Goal: Entertainment & Leisure: Consume media (video, audio)

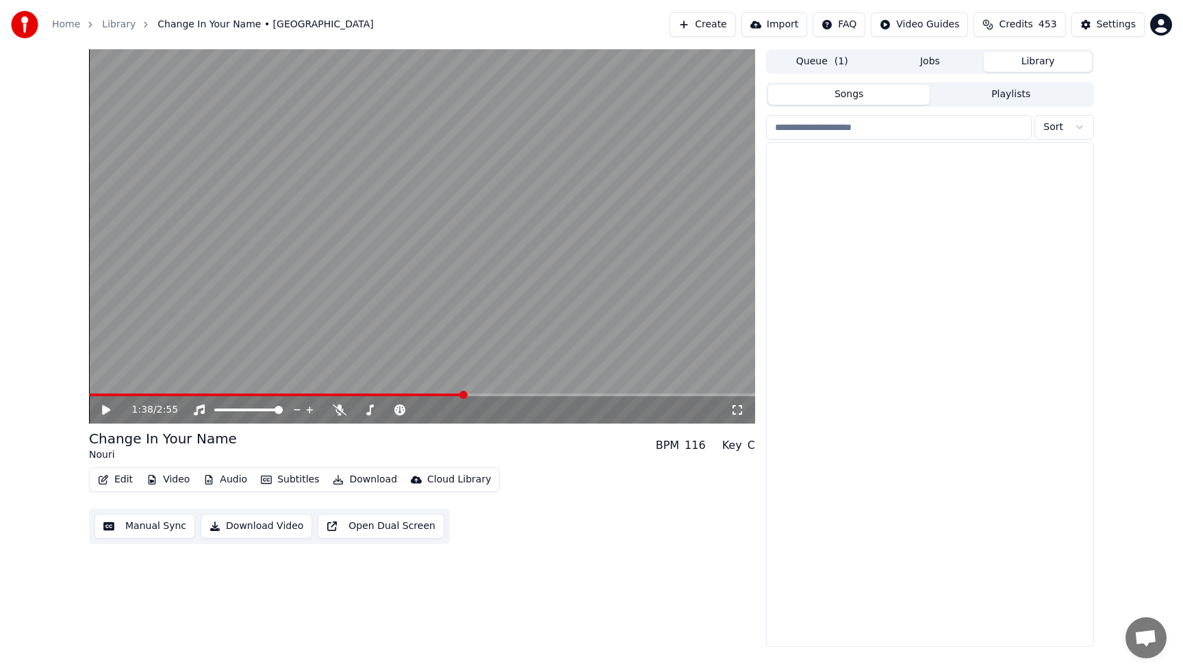
scroll to position [7419, 0]
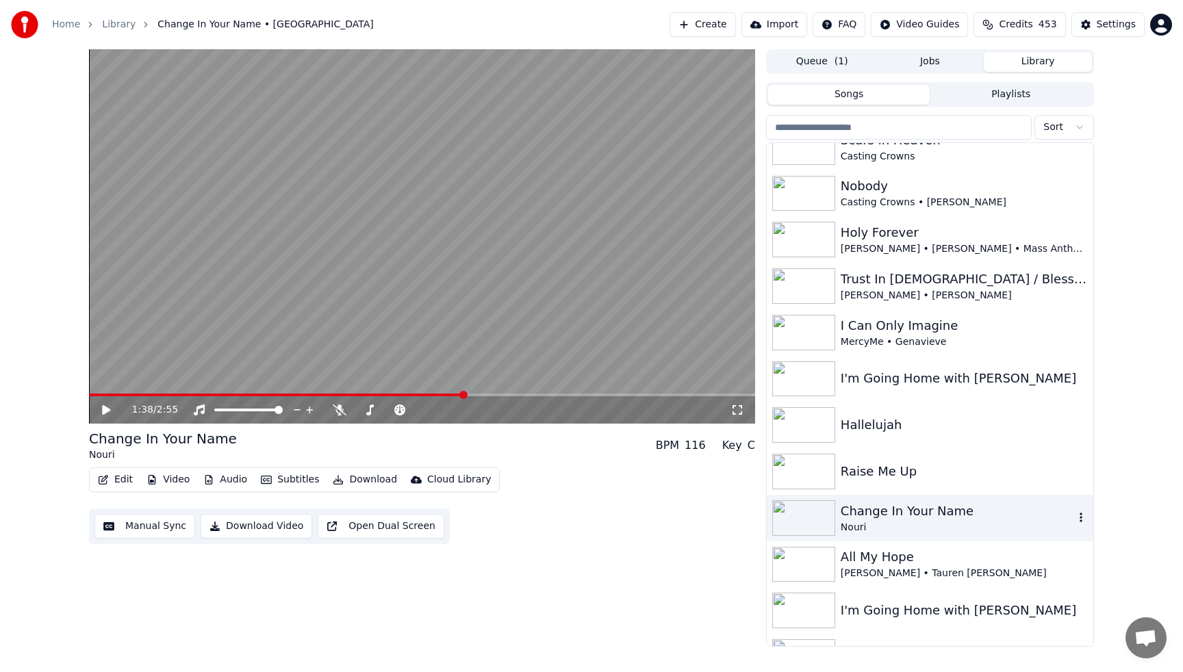
click at [92, 395] on span at bounding box center [276, 395] width 375 height 3
click at [105, 410] on icon at bounding box center [106, 410] width 8 height 10
click at [89, 391] on span at bounding box center [93, 395] width 8 height 8
click at [878, 515] on div "Change In Your Name" at bounding box center [956, 511] width 233 height 19
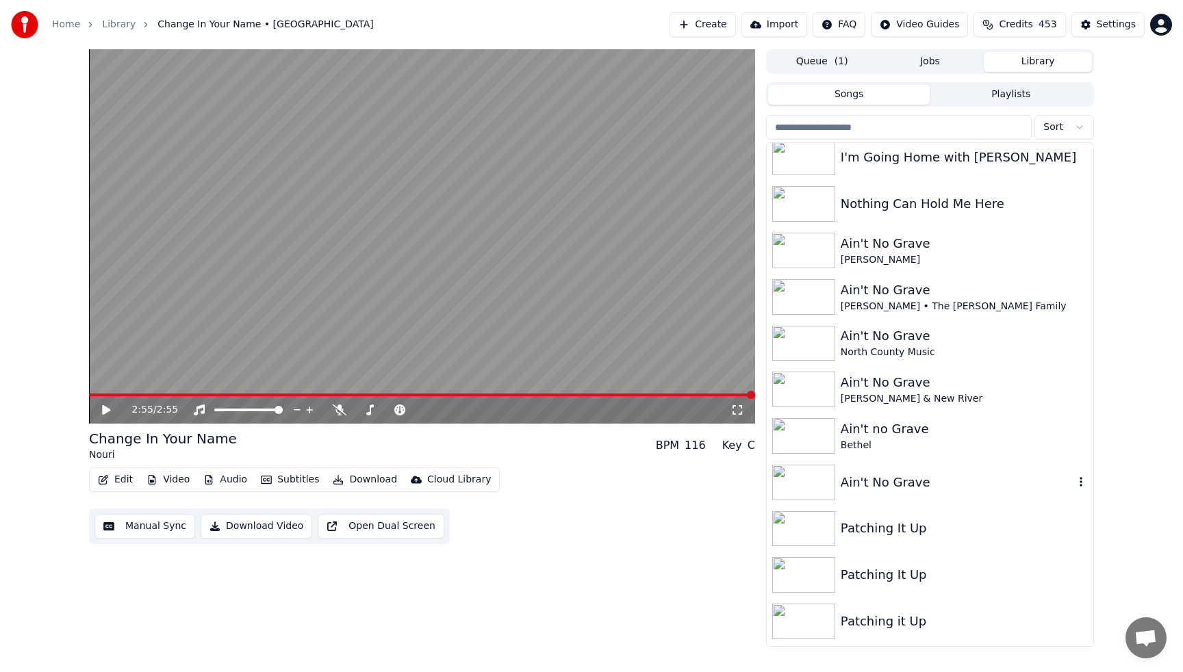
scroll to position [7884, 0]
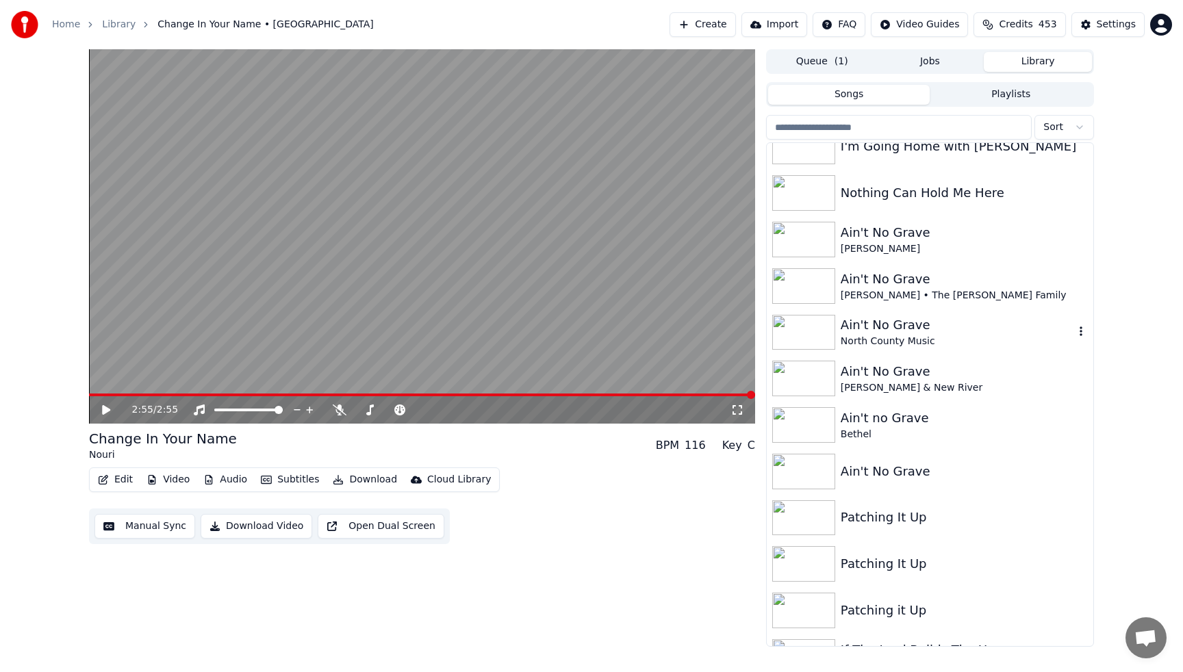
click at [871, 329] on div "Ain't No Grave" at bounding box center [956, 324] width 233 height 19
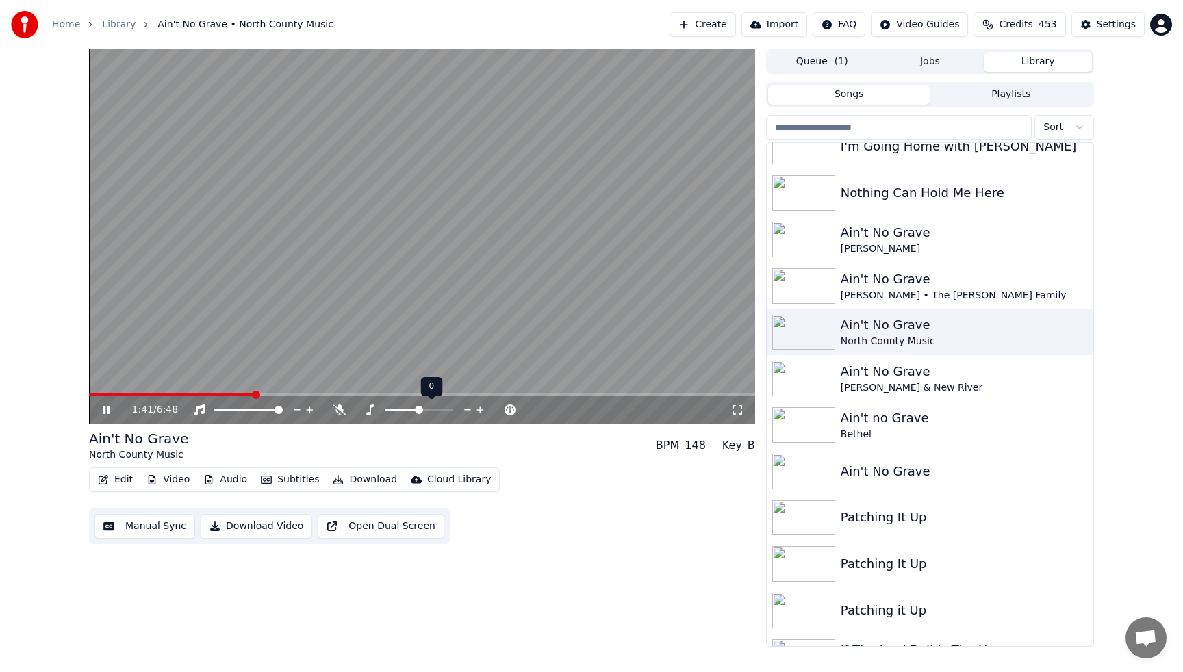
click at [479, 412] on icon at bounding box center [479, 410] width 7 height 7
click at [434, 143] on video at bounding box center [422, 236] width 666 height 374
click at [915, 334] on div "Ain't No Grave" at bounding box center [956, 324] width 233 height 19
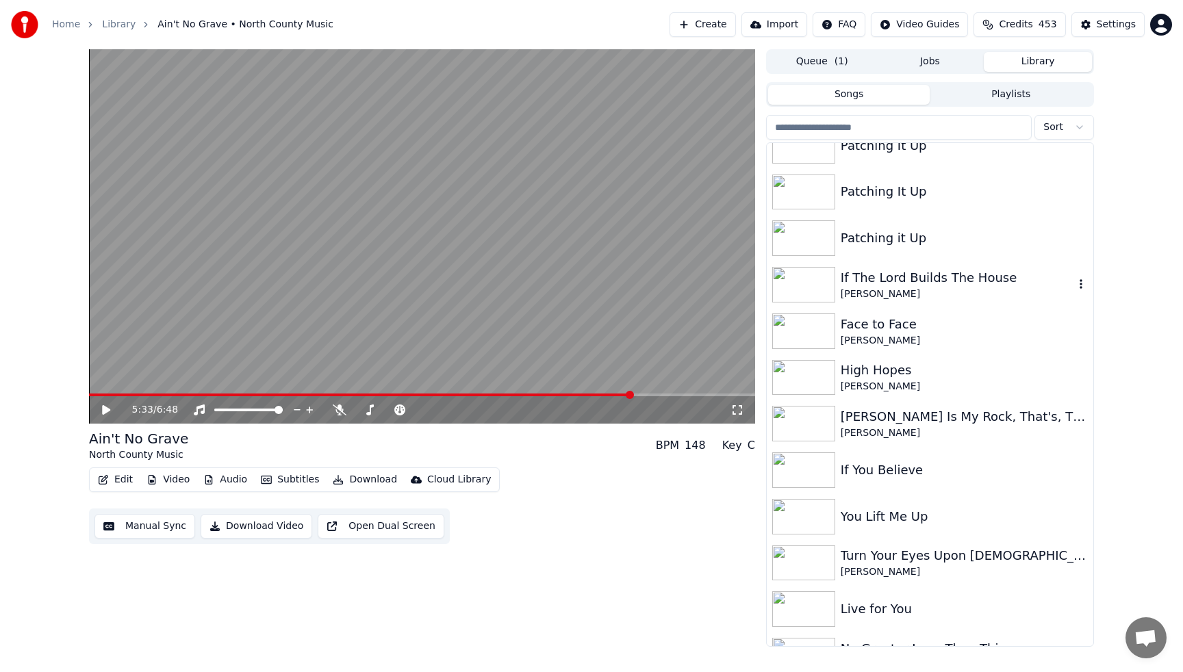
scroll to position [8267, 0]
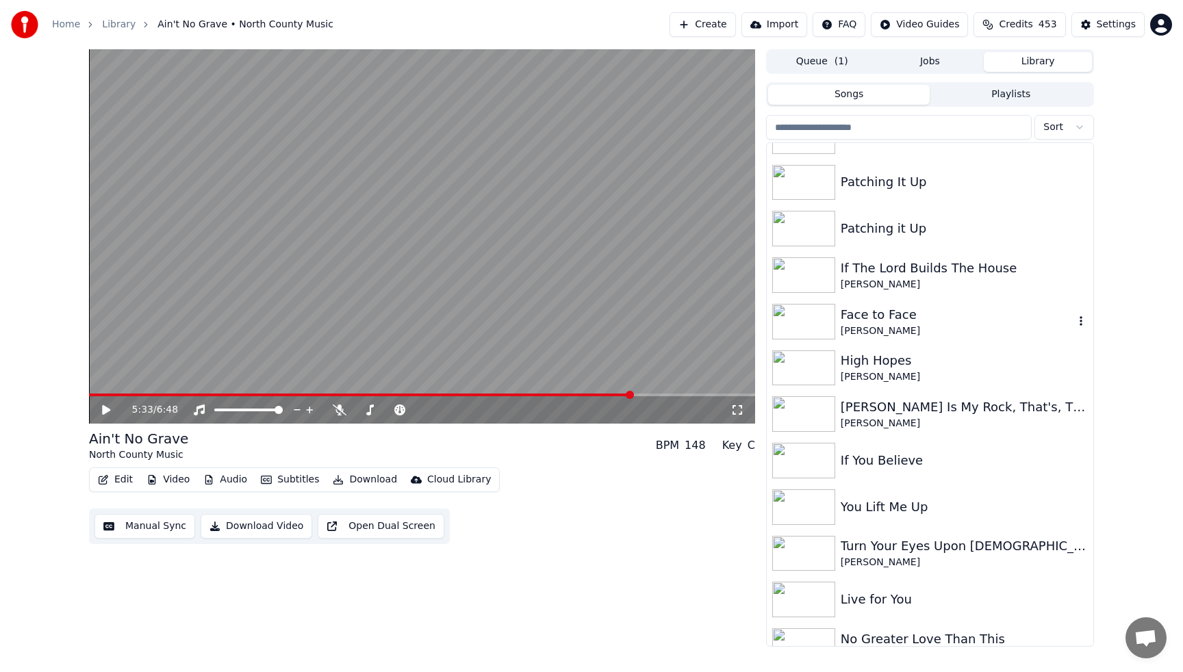
click at [906, 327] on div "[PERSON_NAME]" at bounding box center [956, 331] width 233 height 14
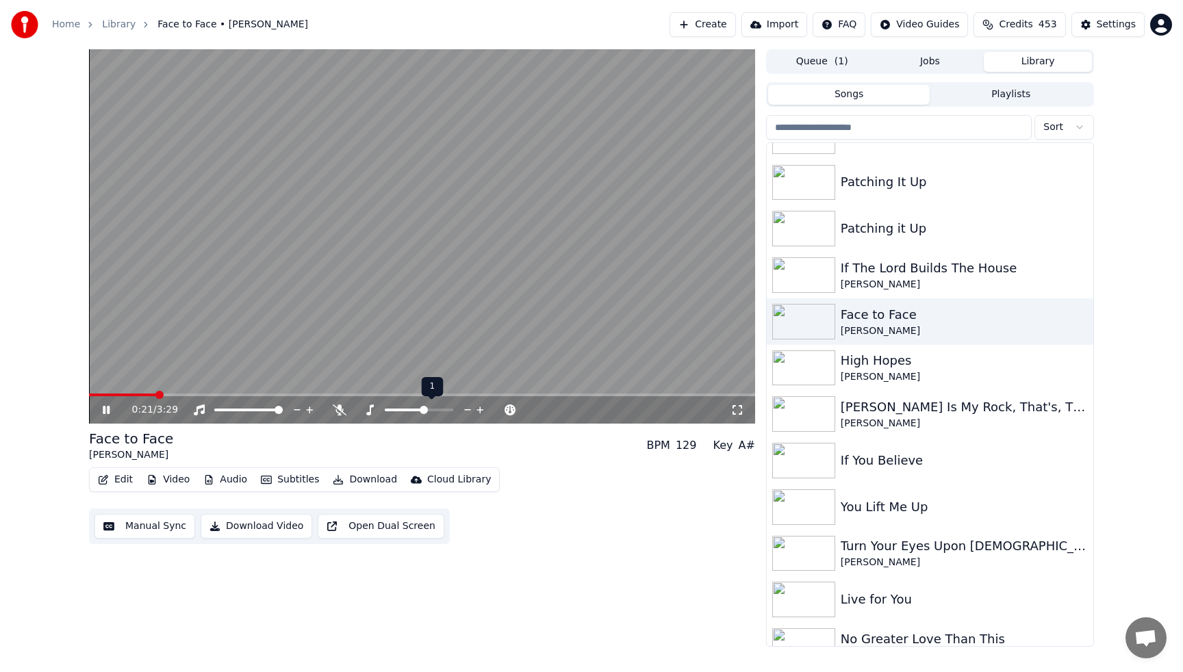
click at [478, 407] on icon at bounding box center [480, 410] width 13 height 14
click at [464, 409] on icon at bounding box center [467, 410] width 13 height 14
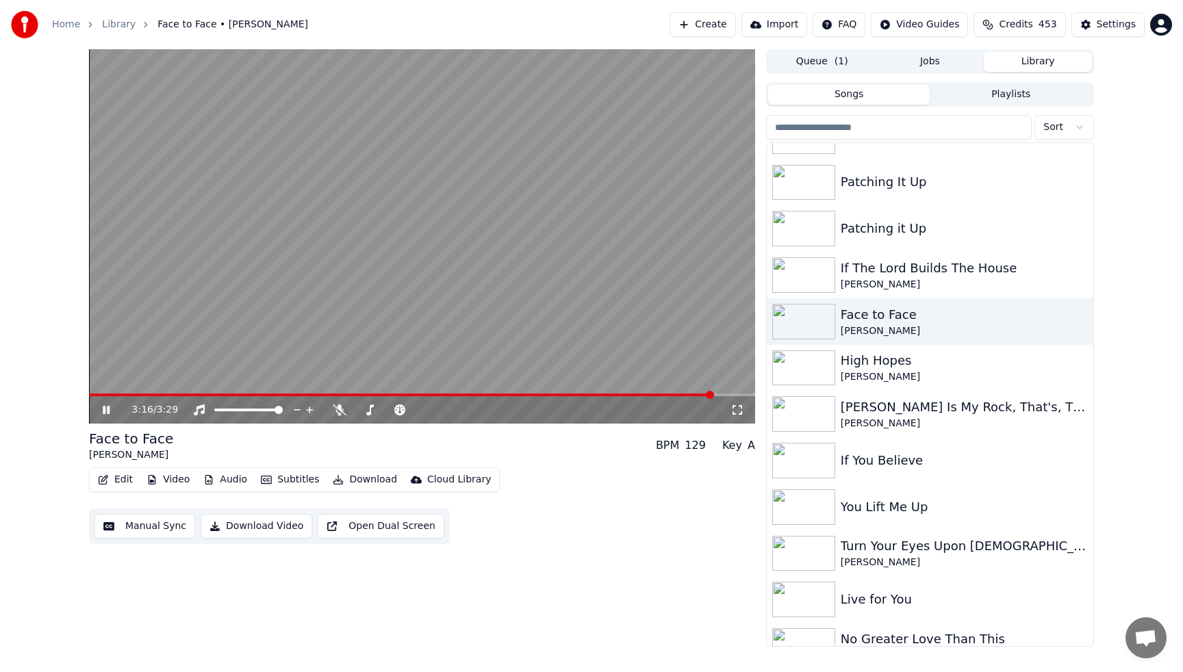
click at [91, 395] on span at bounding box center [401, 395] width 625 height 3
click at [477, 409] on icon at bounding box center [480, 410] width 13 height 14
click at [92, 395] on span at bounding box center [255, 395] width 333 height 3
click at [1081, 320] on icon "button" at bounding box center [1080, 321] width 3 height 10
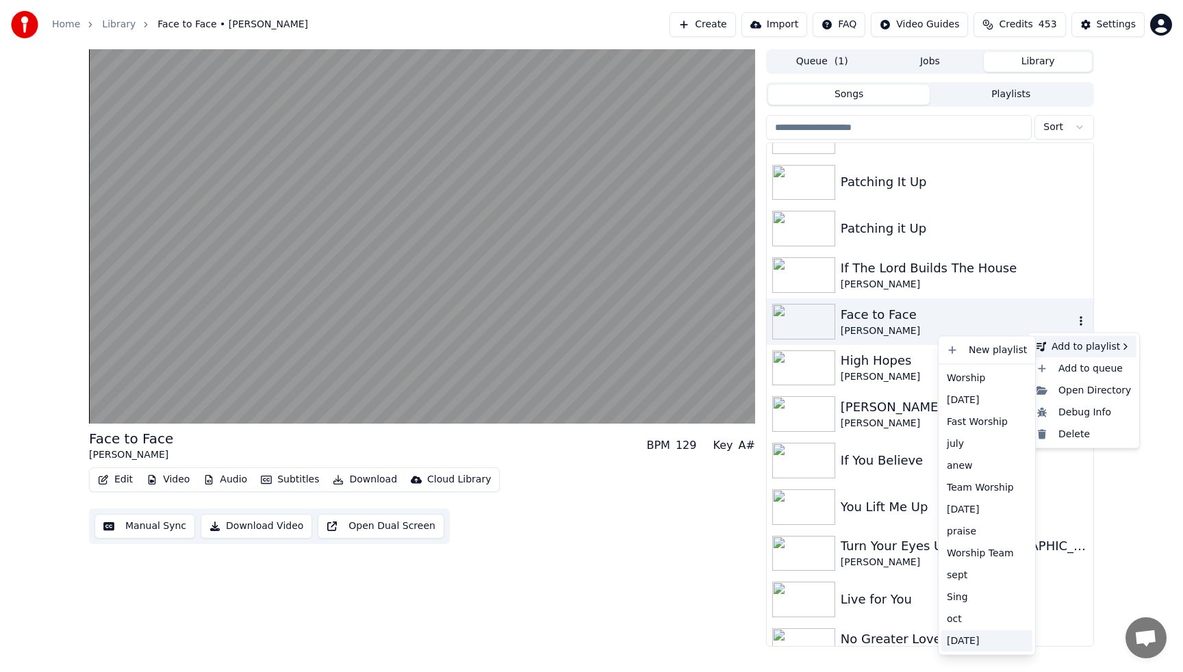
click at [957, 641] on div "[DATE]" at bounding box center [986, 641] width 91 height 22
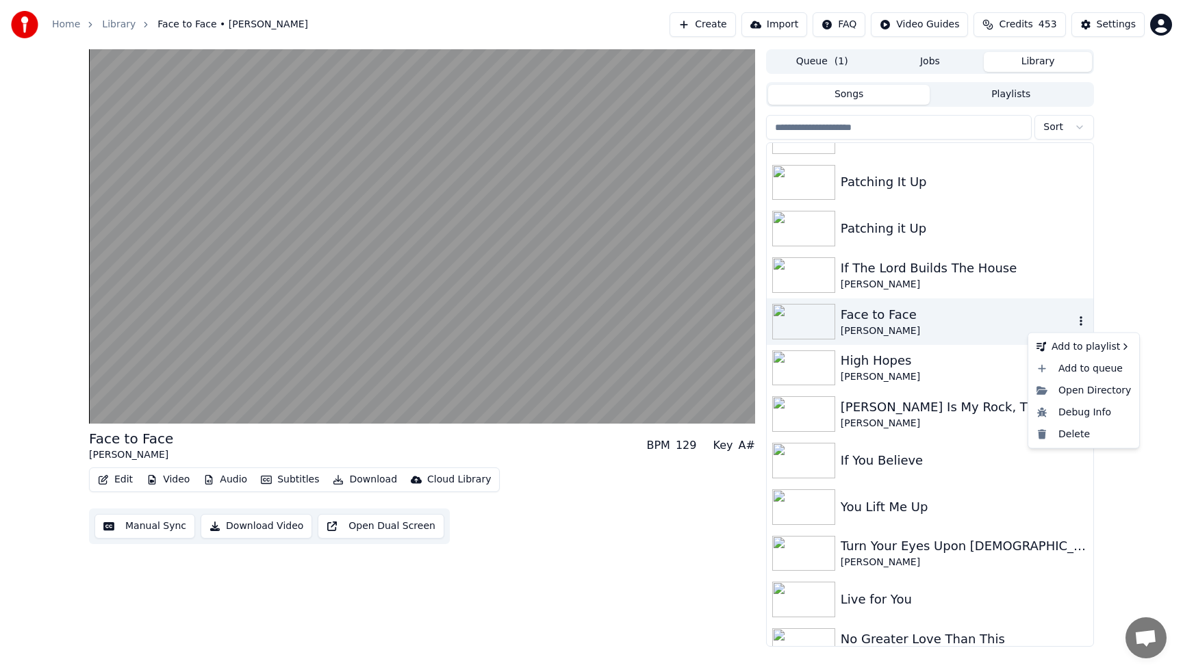
click at [848, 321] on div "Face to Face" at bounding box center [956, 314] width 233 height 19
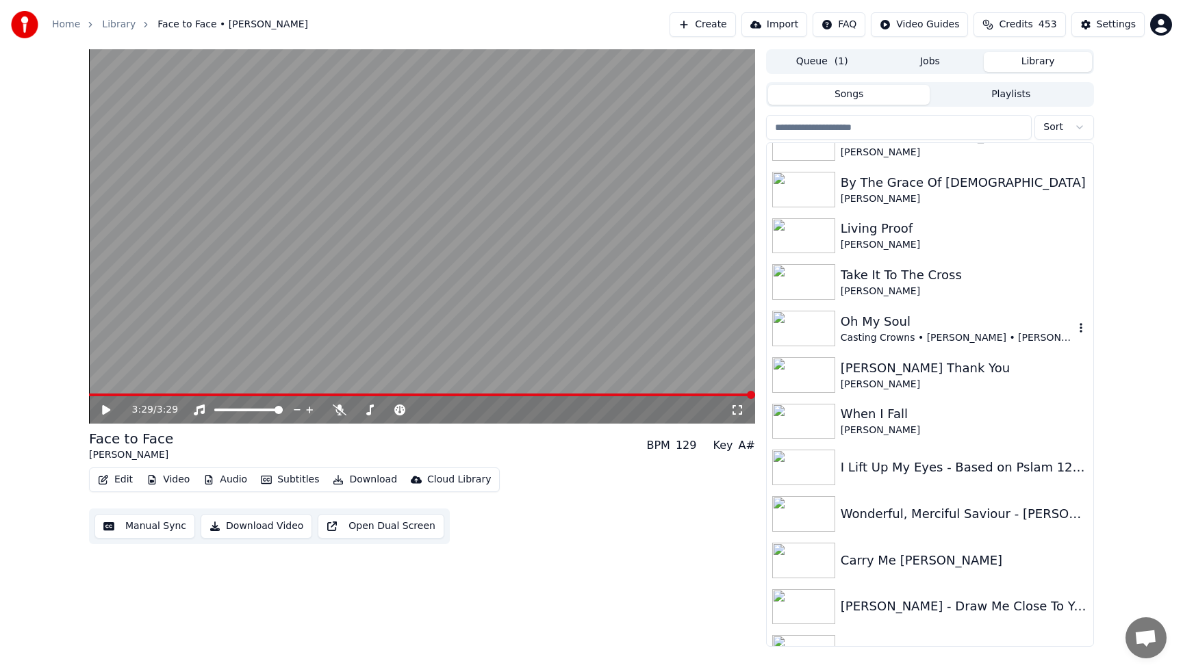
scroll to position [9061, 0]
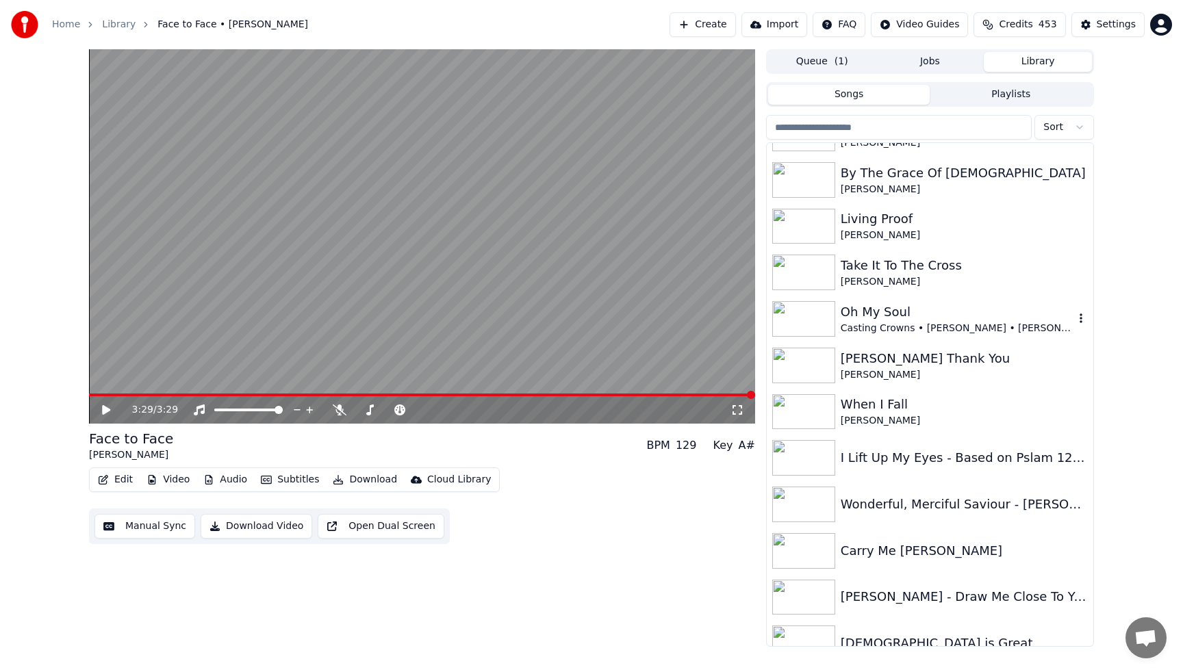
click at [848, 322] on div "Casting Crowns • [PERSON_NAME] • [PERSON_NAME]" at bounding box center [956, 329] width 233 height 14
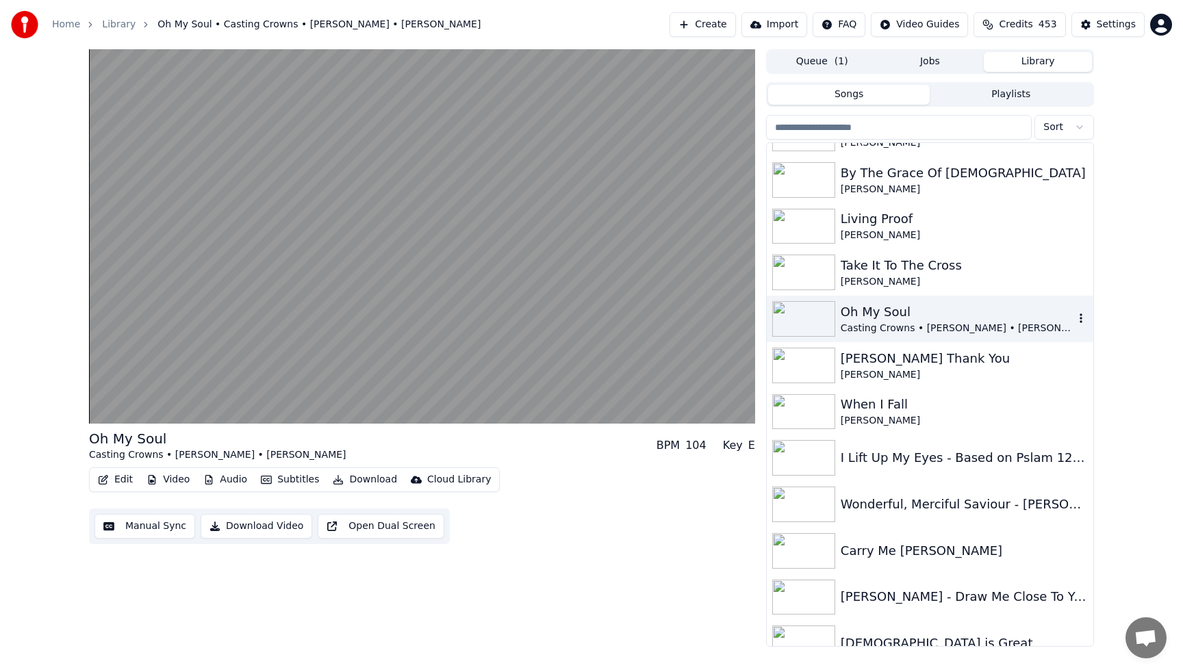
click at [1080, 320] on icon "button" at bounding box center [1080, 318] width 3 height 10
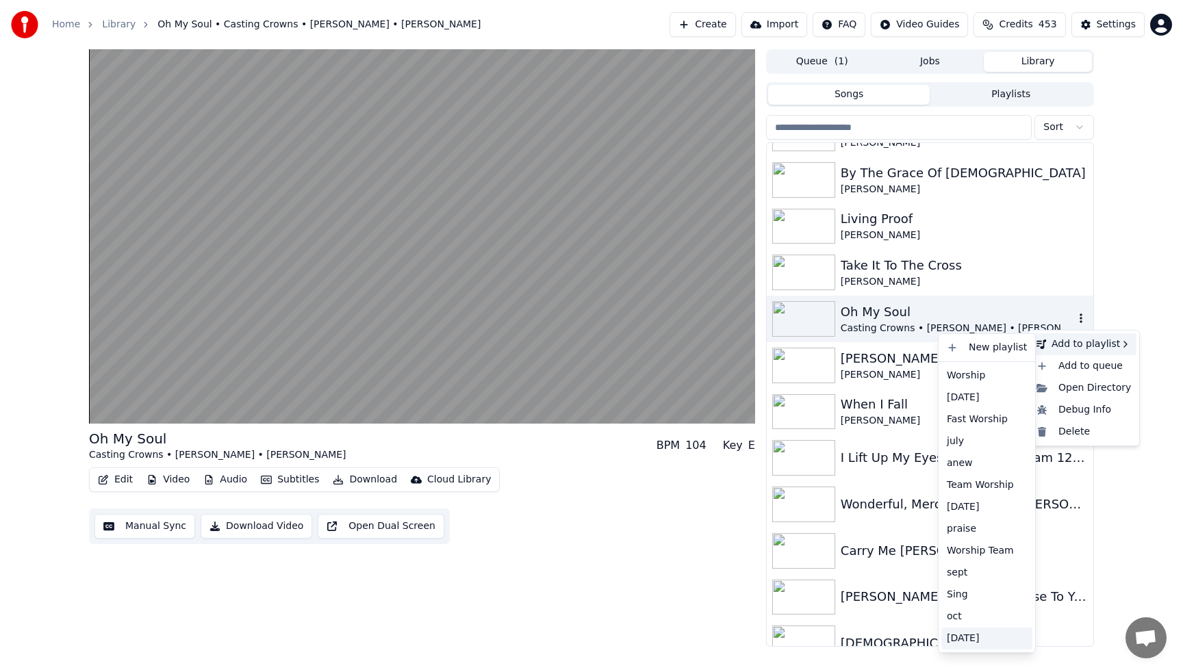
click at [965, 634] on div "[DATE]" at bounding box center [986, 639] width 91 height 22
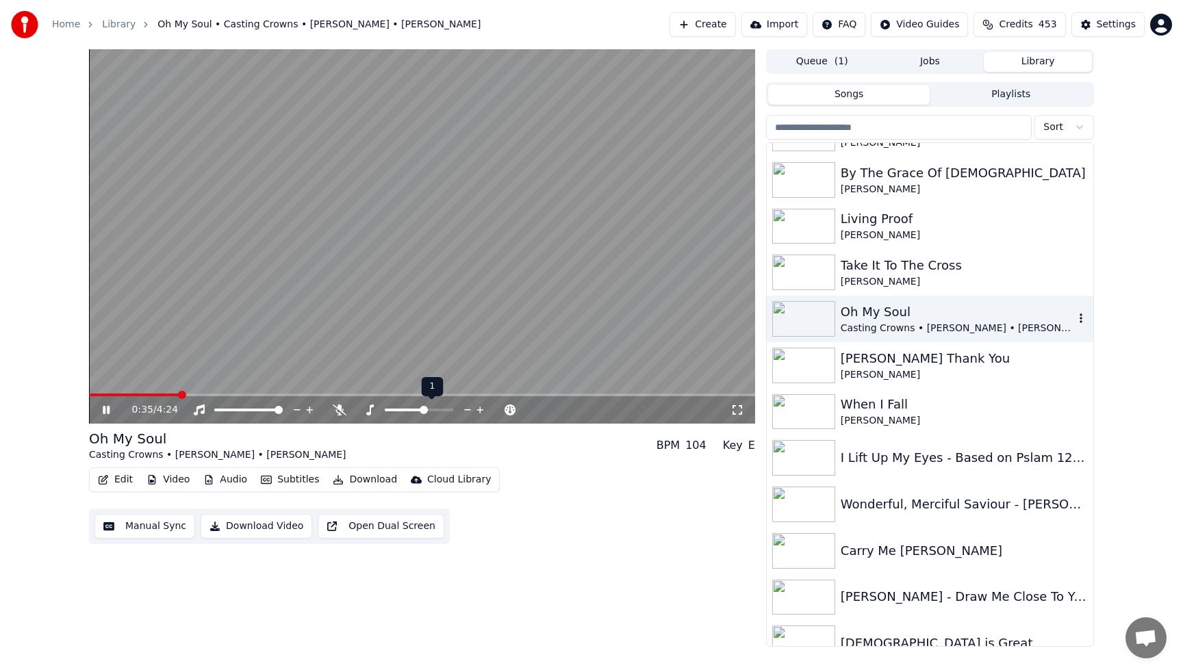
click at [481, 411] on icon at bounding box center [480, 410] width 13 height 14
click at [338, 409] on icon at bounding box center [340, 409] width 14 height 11
click at [437, 407] on icon at bounding box center [437, 410] width 13 height 14
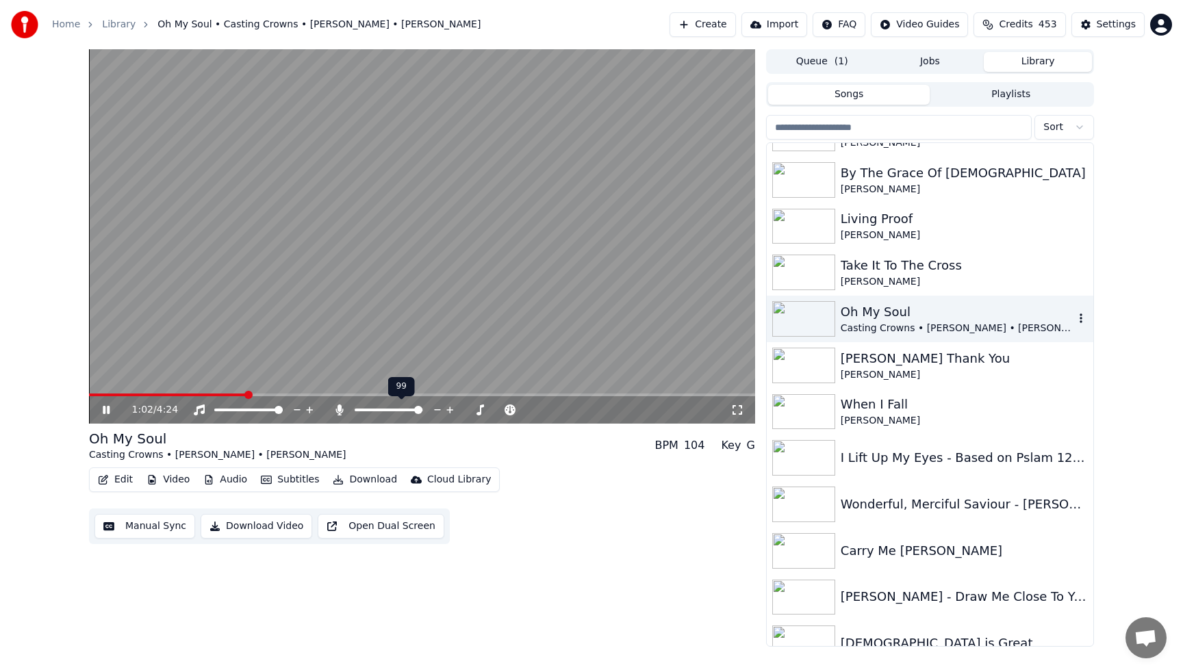
click at [437, 407] on icon at bounding box center [437, 410] width 13 height 14
click at [466, 410] on icon at bounding box center [467, 409] width 7 height 1
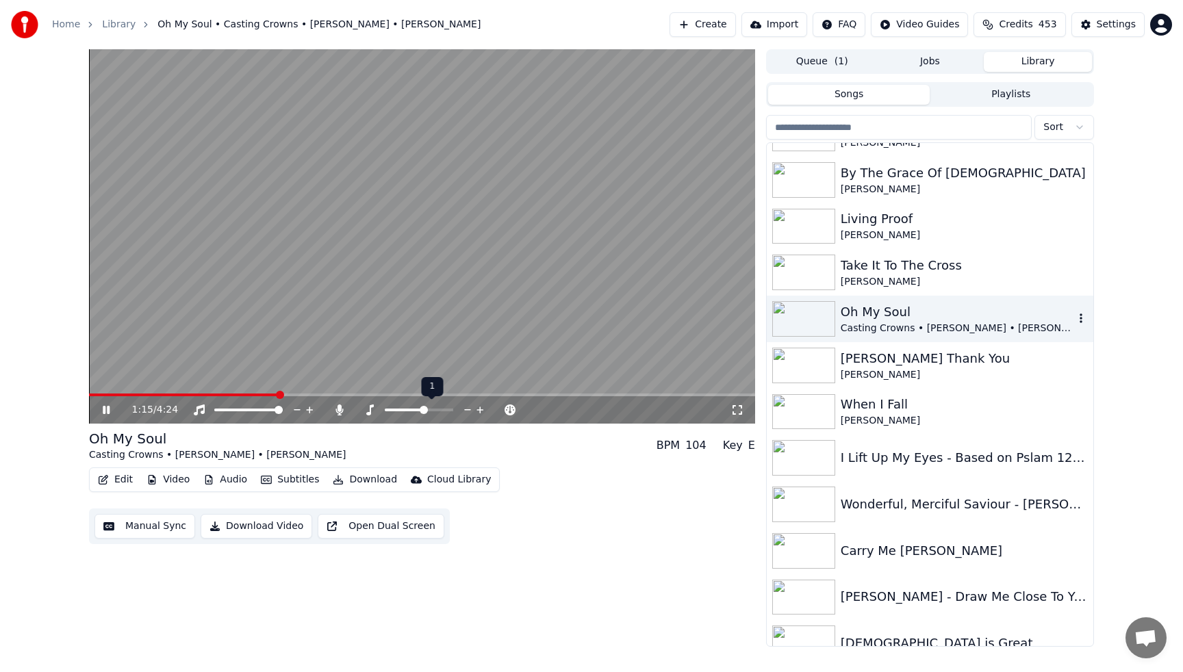
click at [466, 410] on icon at bounding box center [467, 409] width 7 height 1
click at [107, 409] on icon at bounding box center [106, 410] width 7 height 8
click at [92, 394] on span at bounding box center [90, 395] width 3 height 3
click at [105, 412] on icon at bounding box center [106, 410] width 8 height 10
click at [337, 411] on icon at bounding box center [340, 409] width 14 height 11
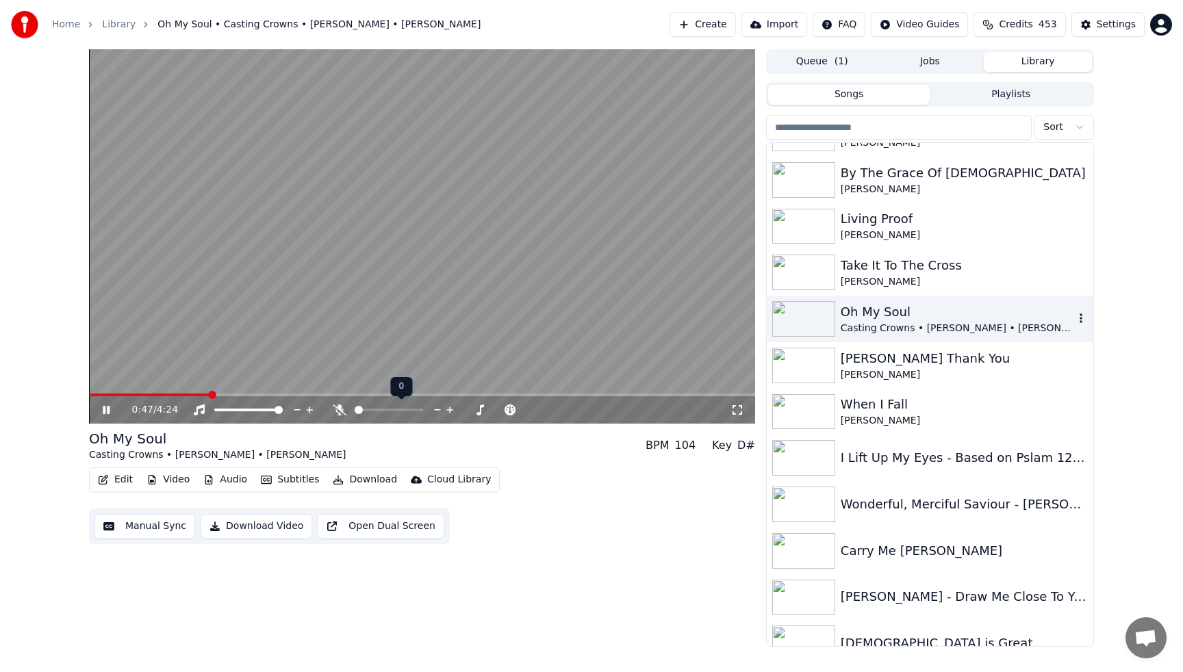
click at [435, 410] on icon at bounding box center [437, 409] width 7 height 1
click at [467, 413] on icon at bounding box center [467, 410] width 13 height 14
click at [480, 409] on icon at bounding box center [479, 410] width 7 height 7
click at [436, 254] on video at bounding box center [422, 236] width 666 height 374
